Goal: Information Seeking & Learning: Learn about a topic

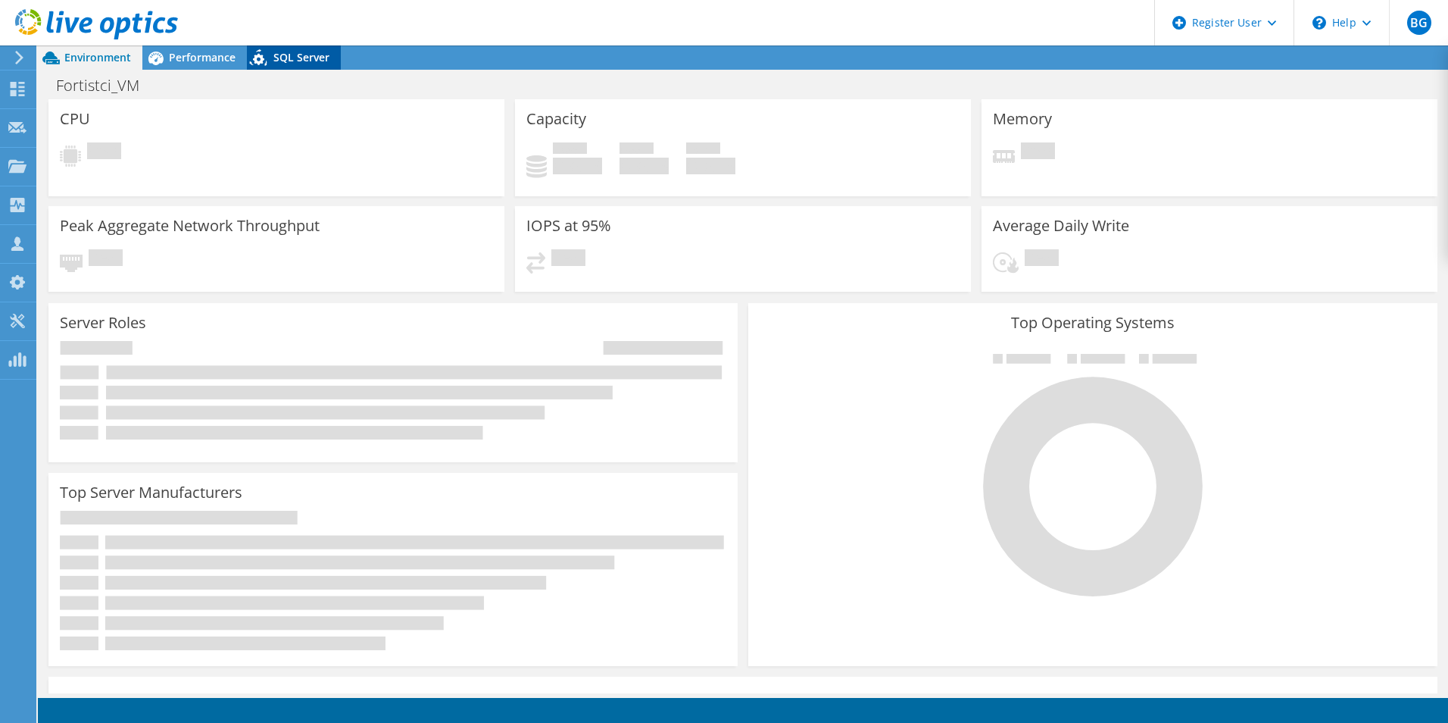
click at [316, 55] on span "SQL Server" at bounding box center [301, 57] width 56 height 14
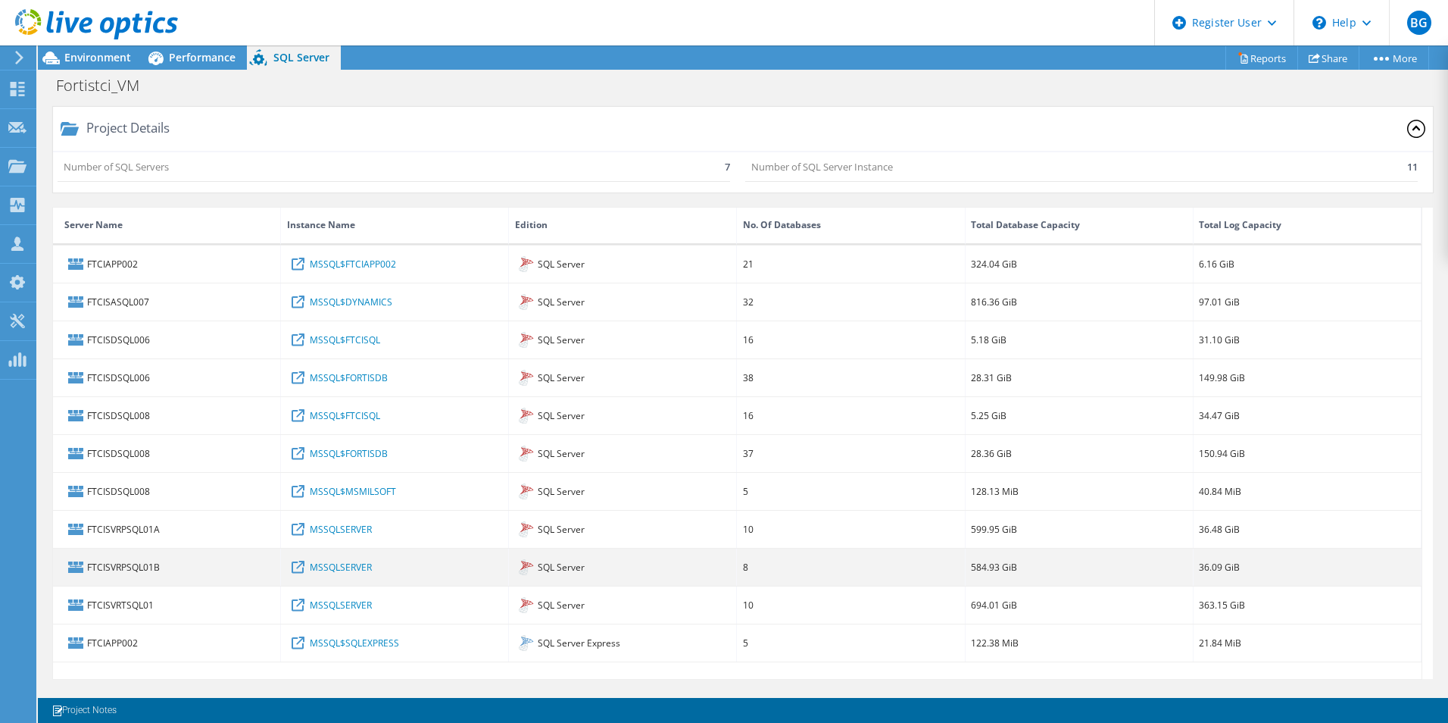
scroll to position [10, 0]
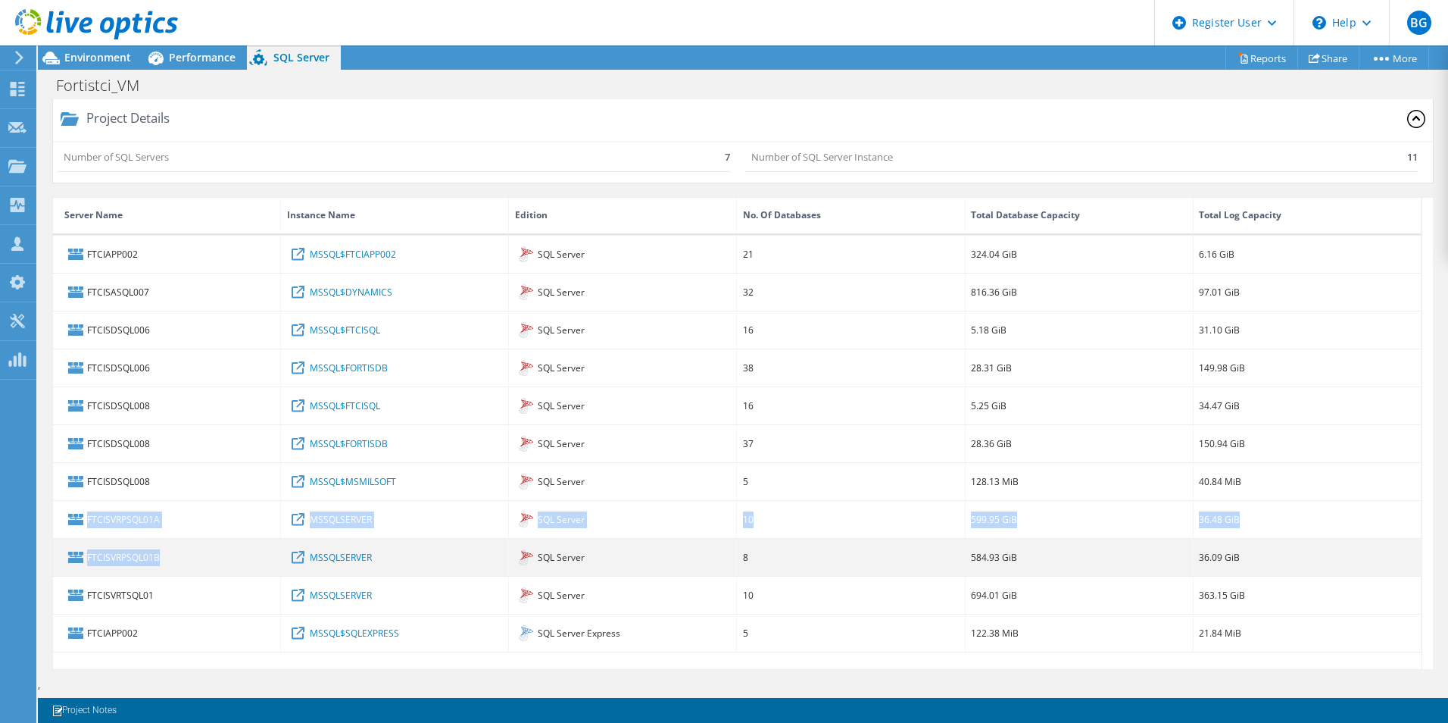
drag, startPoint x: 161, startPoint y: 511, endPoint x: 158, endPoint y: 562, distance: 51.6
click at [158, 562] on div "FTCIAPP002 MSSQL$FTCIAPP002 SQL Server 21 324.04 GiB 6.16 GiB FTCISASQL007 MSSQ…" at bounding box center [737, 444] width 1369 height 417
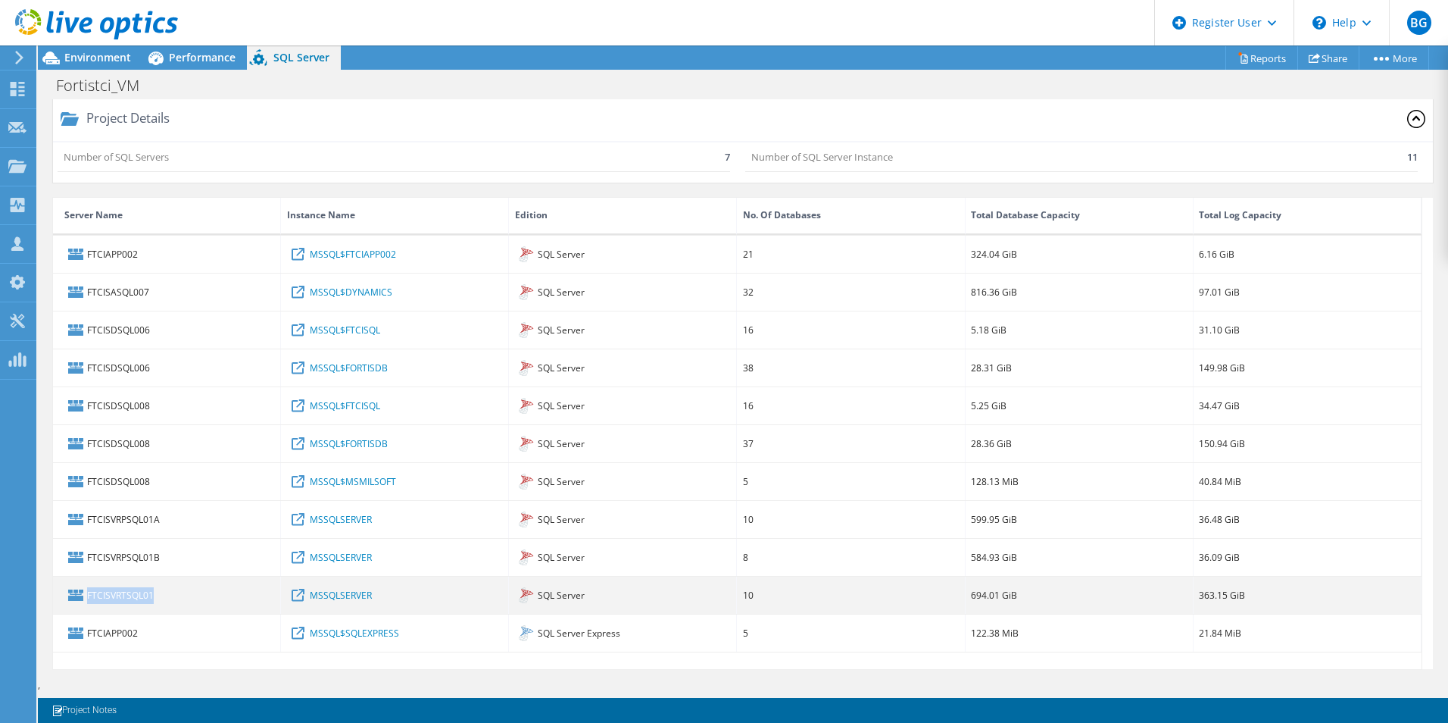
drag, startPoint x: 158, startPoint y: 562, endPoint x: 86, endPoint y: 593, distance: 77.7
click at [86, 593] on div "FTCISVRTSQL01" at bounding box center [167, 594] width 228 height 37
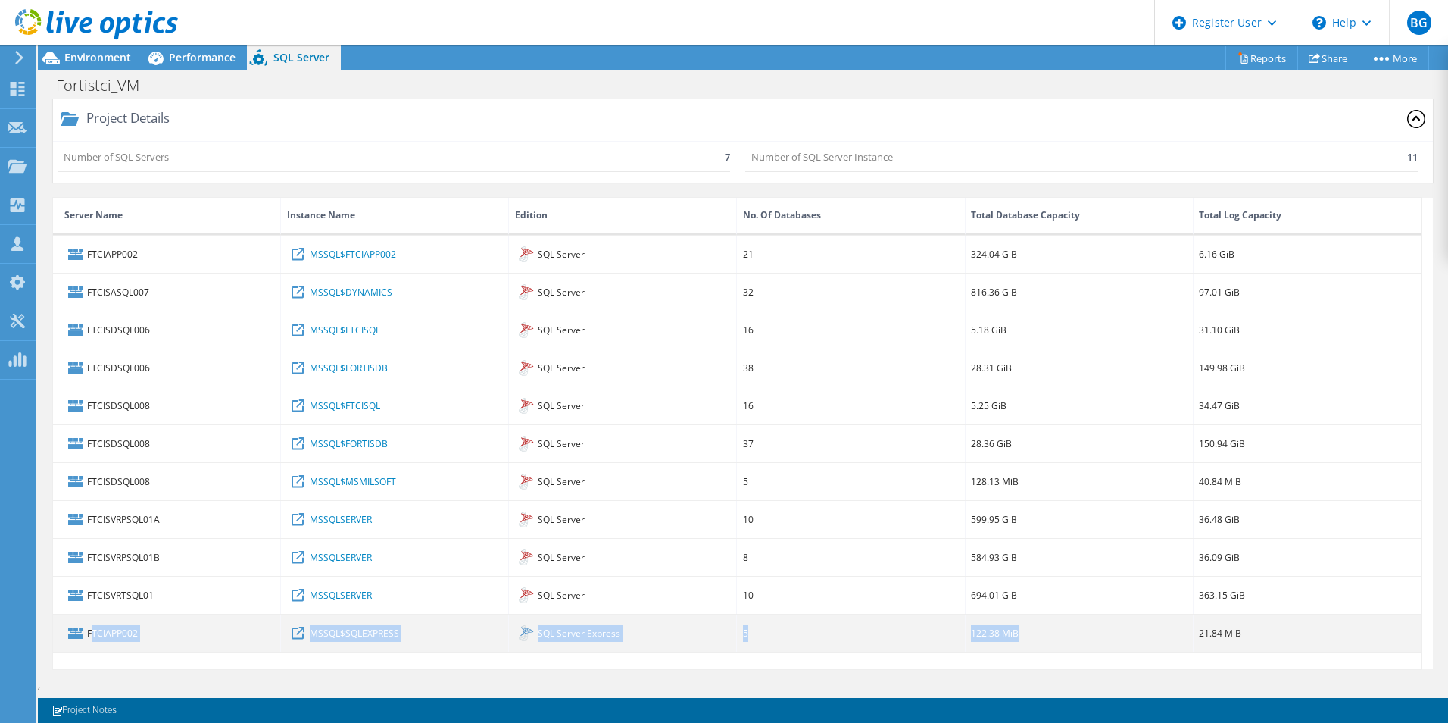
drag, startPoint x: 90, startPoint y: 630, endPoint x: 1073, endPoint y: 639, distance: 982.5
click at [1073, 639] on div "FTCIAPP002 MSSQL$SQLEXPRESS SQL Server Express 5 122.38 MiB 21.84 MiB" at bounding box center [737, 633] width 1369 height 38
drag, startPoint x: 1073, startPoint y: 639, endPoint x: 1029, endPoint y: 639, distance: 43.2
click at [1029, 639] on div "122.38 MiB" at bounding box center [1080, 632] width 228 height 37
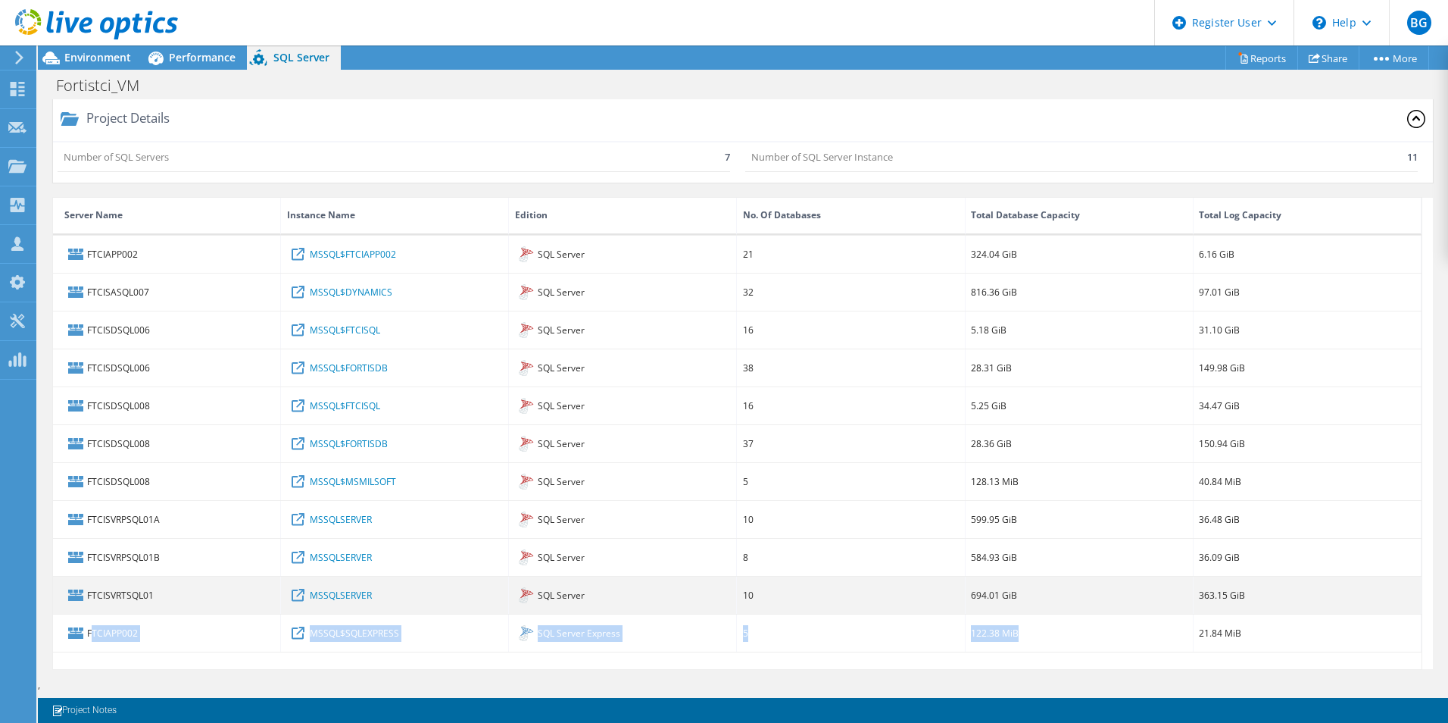
click at [997, 611] on div "694.01 GiB" at bounding box center [1080, 594] width 228 height 37
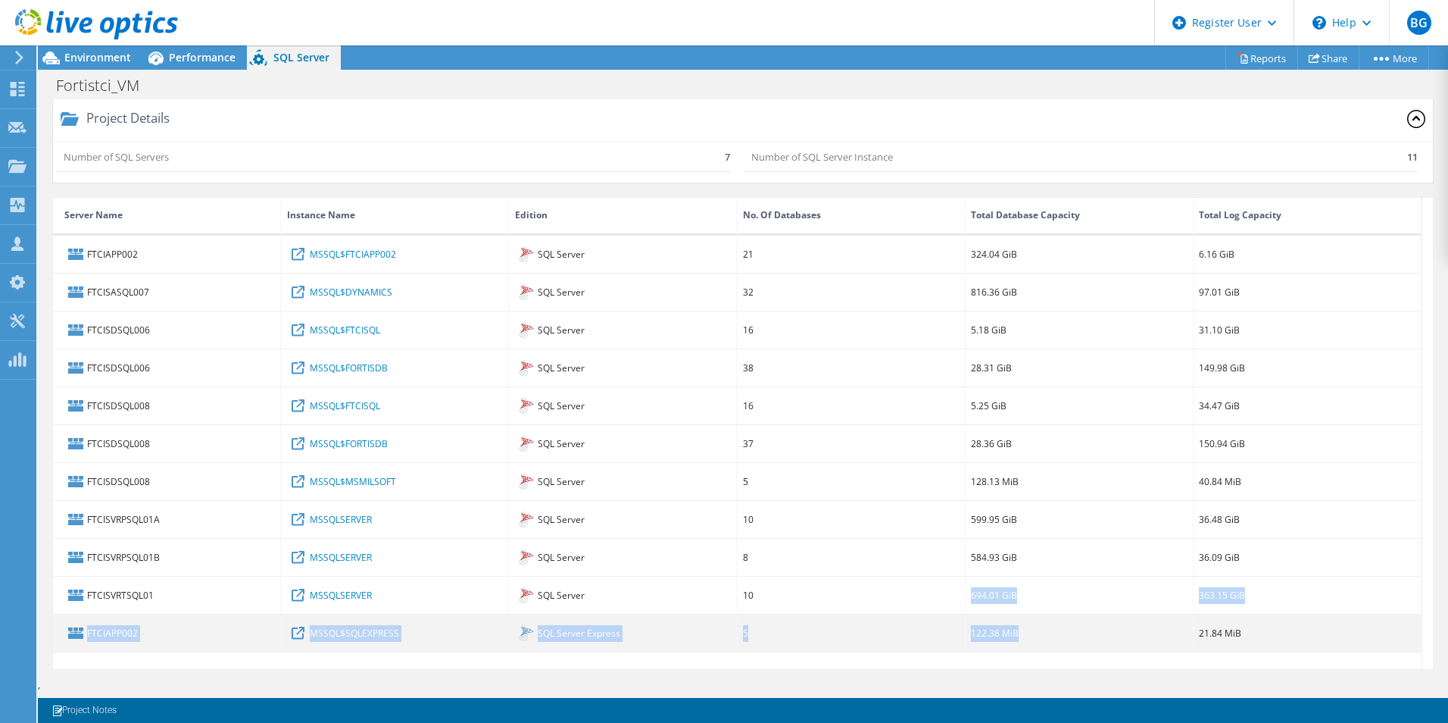
drag, startPoint x: 971, startPoint y: 589, endPoint x: 1022, endPoint y: 631, distance: 65.7
click at [1022, 631] on div "FTCIAPP002 MSSQL$FTCIAPP002 SQL Server 21 324.04 GiB 6.16 GiB FTCISASQL007 MSSQ…" at bounding box center [737, 444] width 1369 height 417
